Goal: Information Seeking & Learning: Learn about a topic

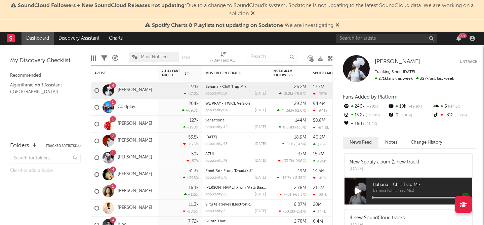
click at [339, 25] on icon at bounding box center [338, 24] width 4 height 5
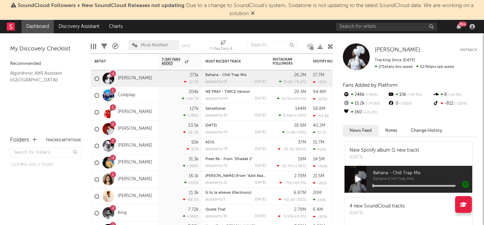
click at [252, 14] on icon at bounding box center [253, 12] width 4 height 5
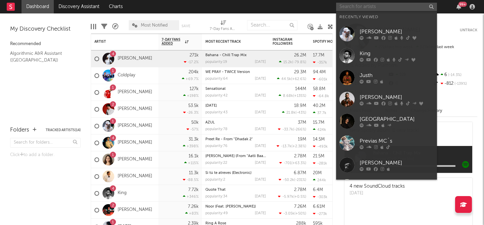
click at [377, 6] on input "text" at bounding box center [386, 7] width 101 height 8
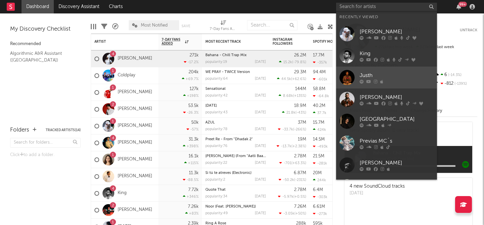
click at [374, 71] on link "Justh" at bounding box center [386, 78] width 101 height 22
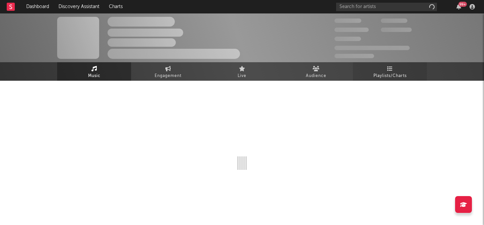
click at [382, 71] on link "Playlists/Charts" at bounding box center [390, 71] width 74 height 19
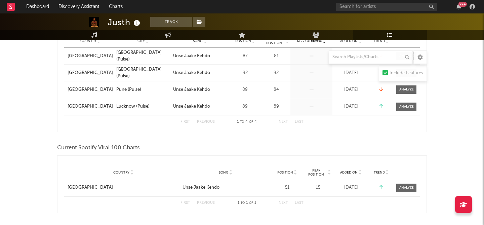
scroll to position [16, 0]
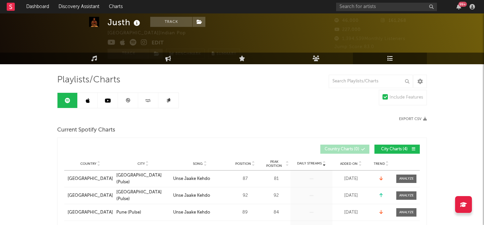
click at [384, 64] on link "Playlists/Charts" at bounding box center [390, 58] width 74 height 12
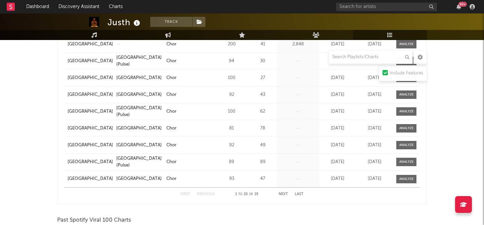
scroll to position [632, 0]
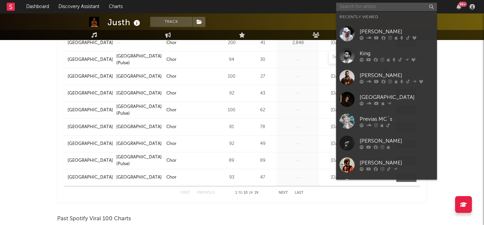
click at [381, 3] on input "text" at bounding box center [386, 7] width 101 height 8
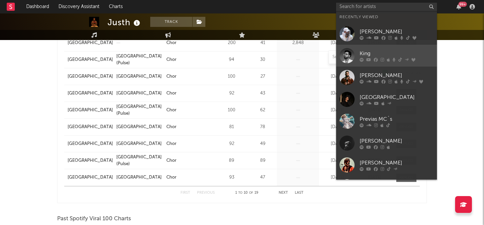
click at [368, 51] on div "King" at bounding box center [397, 53] width 74 height 8
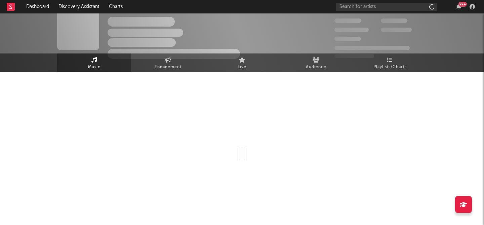
scroll to position [9, 0]
select select "6m"
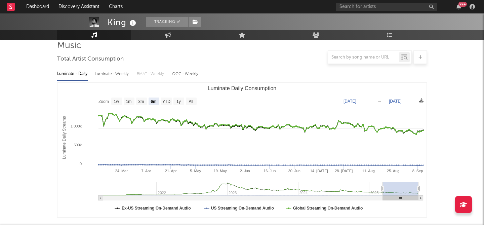
scroll to position [0, 0]
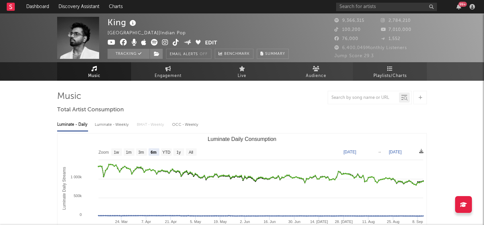
click at [387, 76] on span "Playlists/Charts" at bounding box center [390, 76] width 33 height 8
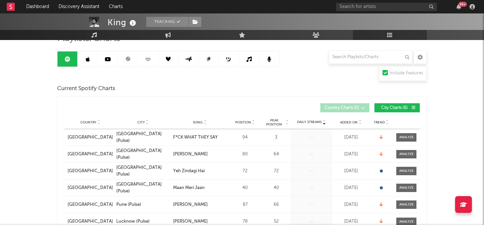
scroll to position [57, 0]
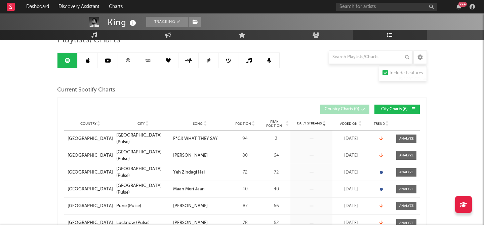
click at [127, 66] on link at bounding box center [128, 60] width 20 height 15
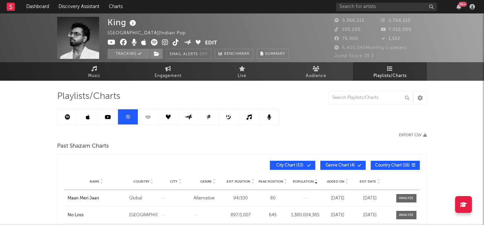
click at [67, 116] on icon at bounding box center [67, 116] width 5 height 5
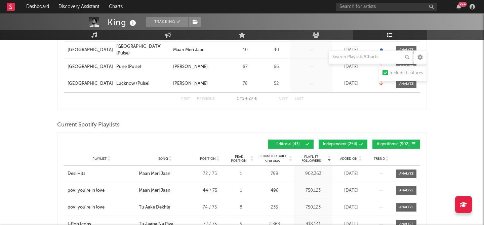
scroll to position [201, 0]
